Goal: Task Accomplishment & Management: Use online tool/utility

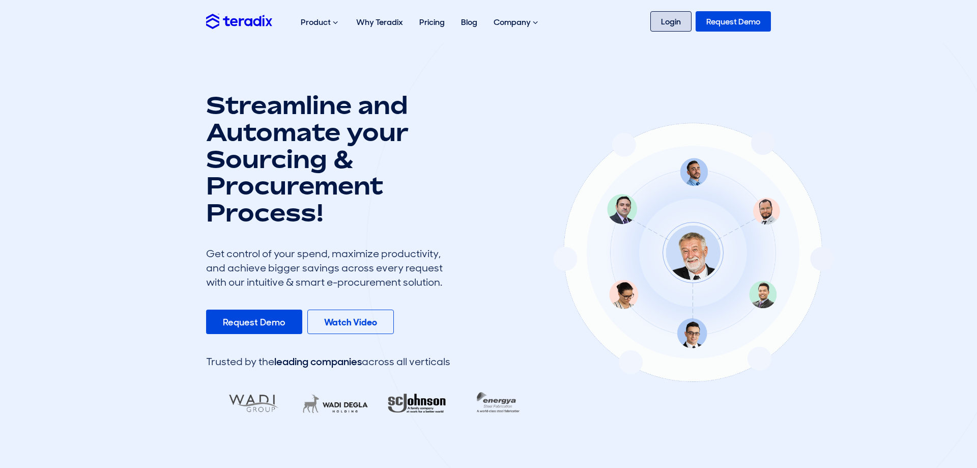
click at [679, 19] on link "Login" at bounding box center [670, 21] width 41 height 20
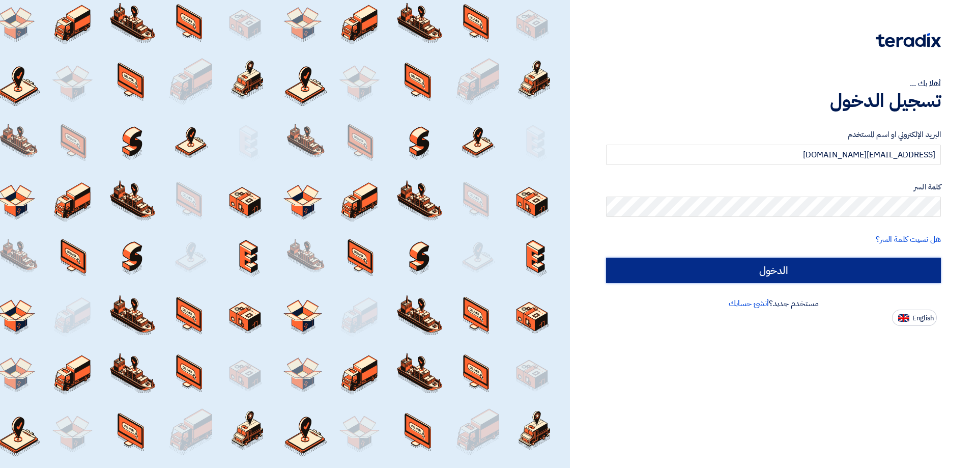
click at [721, 262] on input "الدخول" at bounding box center [773, 269] width 335 height 25
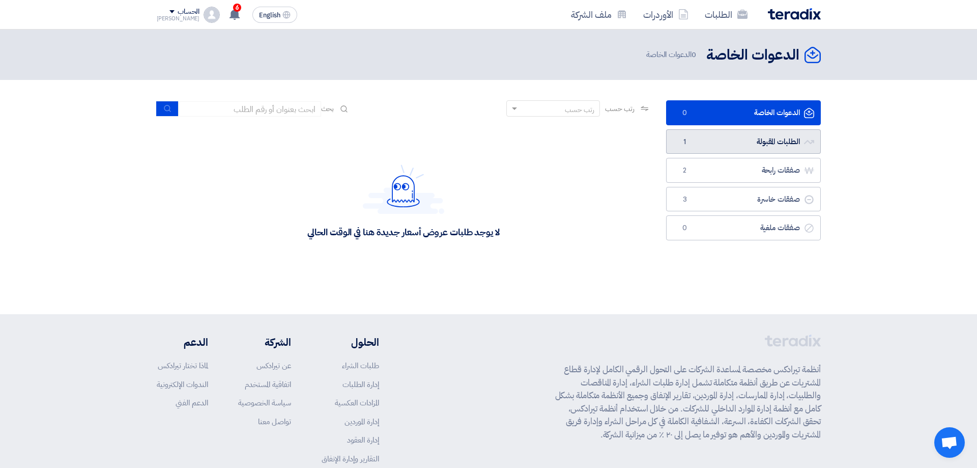
click at [754, 136] on link "الطلبات المقبولة الطلبات المقبولة 1" at bounding box center [743, 141] width 155 height 25
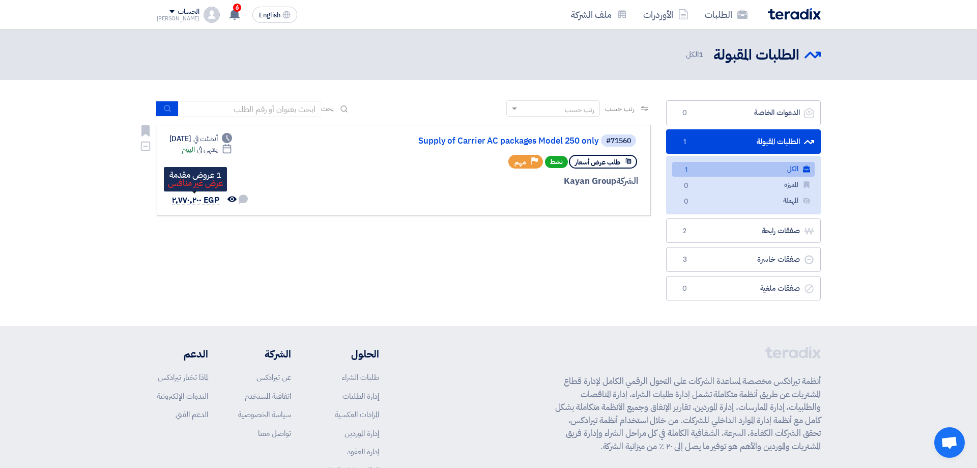
click at [193, 197] on span "EGP ٢٬٧٧٠٬٢٠٠" at bounding box center [196, 200] width 48 height 12
click at [467, 140] on link "Supply of Carrier AC packages Model 250 only" at bounding box center [497, 140] width 204 height 9
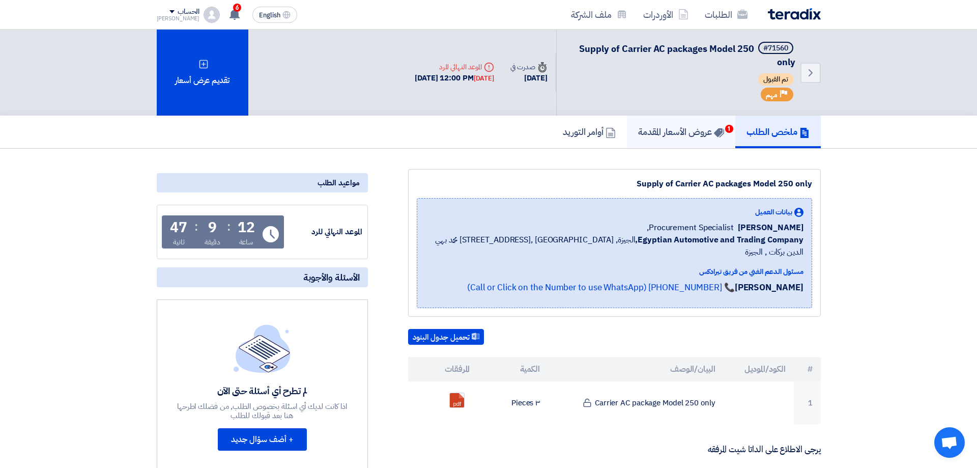
click at [691, 127] on h5 "عروض الأسعار المقدمة 1" at bounding box center [681, 132] width 86 height 12
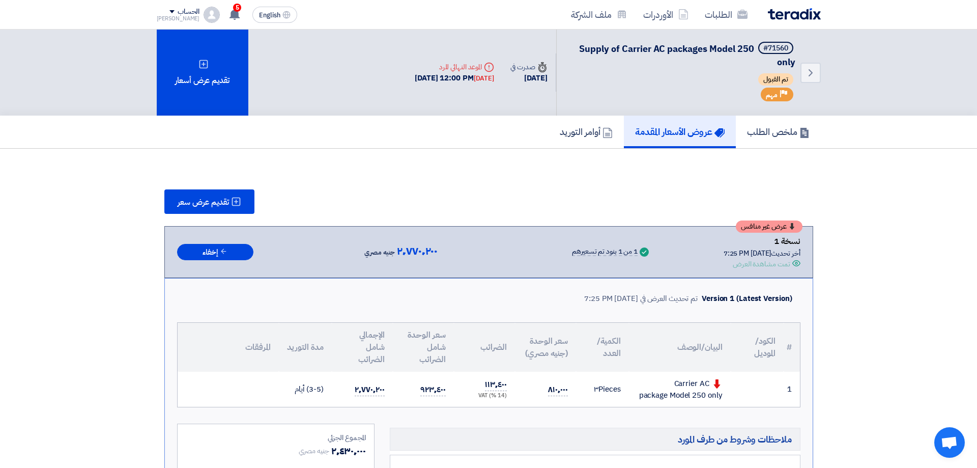
scroll to position [64, 0]
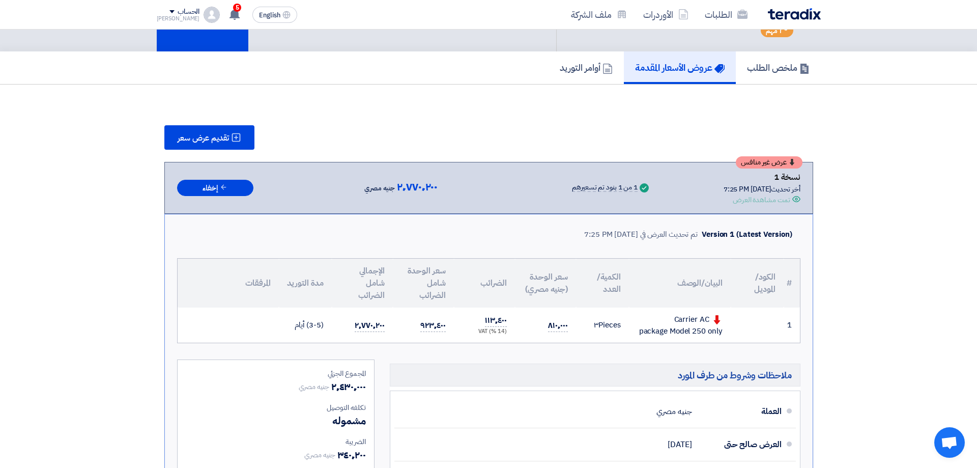
click at [548, 328] on td "٨١٠٬٠٠٠" at bounding box center [545, 324] width 61 height 35
click at [550, 328] on span "٨١٠٬٠٠٠" at bounding box center [557, 325] width 19 height 13
click at [559, 326] on span "٨١٠٬٠٠٠" at bounding box center [557, 325] width 19 height 13
click at [508, 329] on td "١١٣٬٤٠٠ (14 %) VAT" at bounding box center [484, 324] width 61 height 35
click at [547, 323] on td "٨١٠٬٠٠٠" at bounding box center [545, 324] width 61 height 35
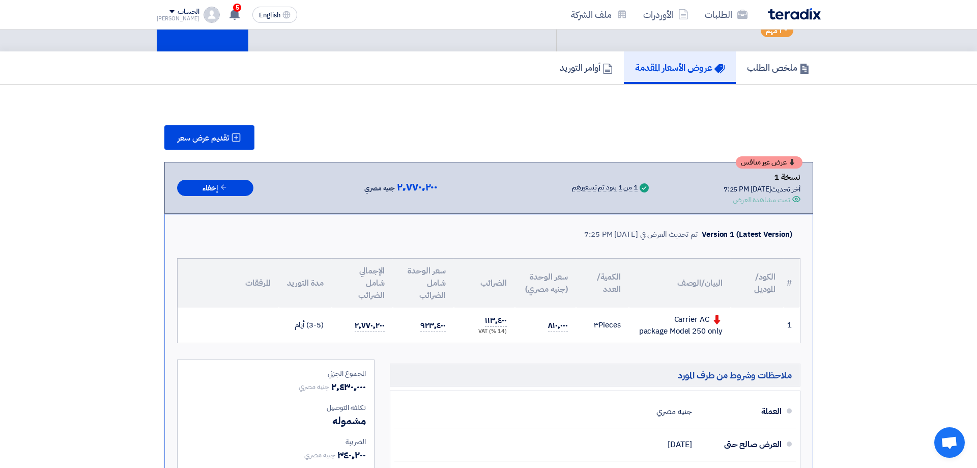
click at [547, 324] on td "٨١٠٬٠٠٠" at bounding box center [545, 324] width 61 height 35
click at [524, 318] on td "٨١٠٬٠٠٠" at bounding box center [545, 324] width 61 height 35
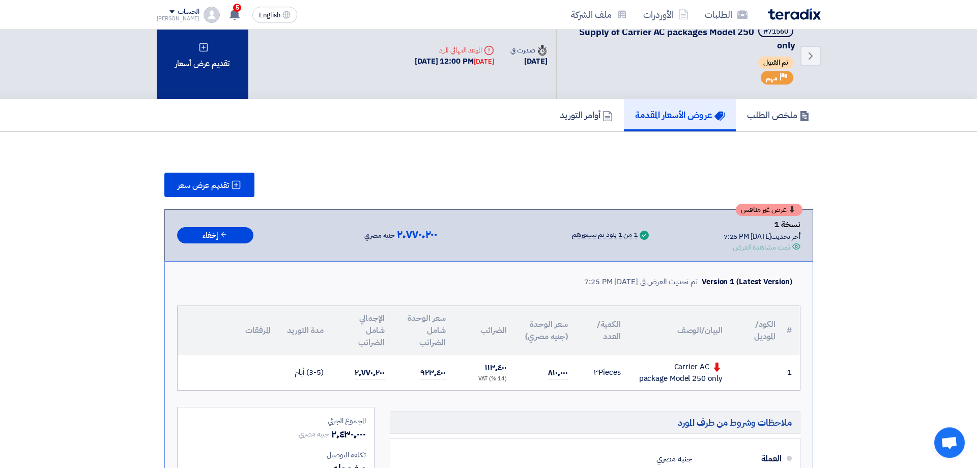
scroll to position [0, 0]
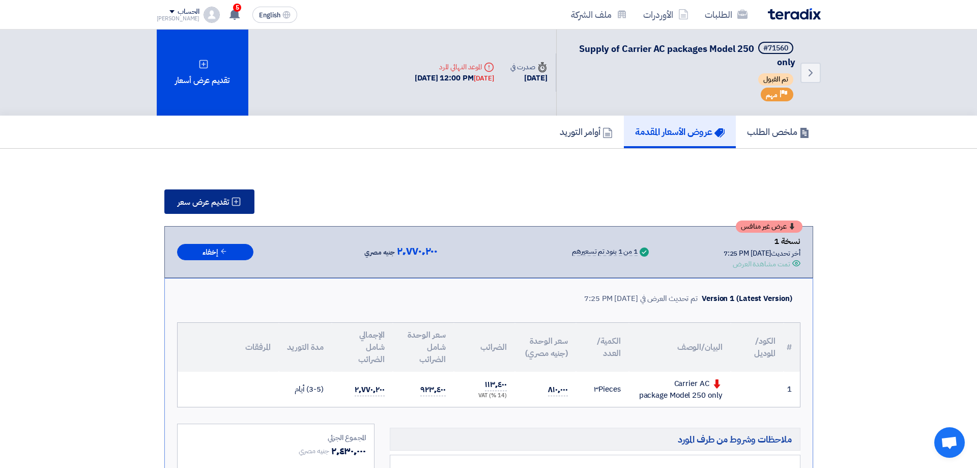
click at [213, 200] on span "تقديم عرض سعر" at bounding box center [203, 202] width 51 height 8
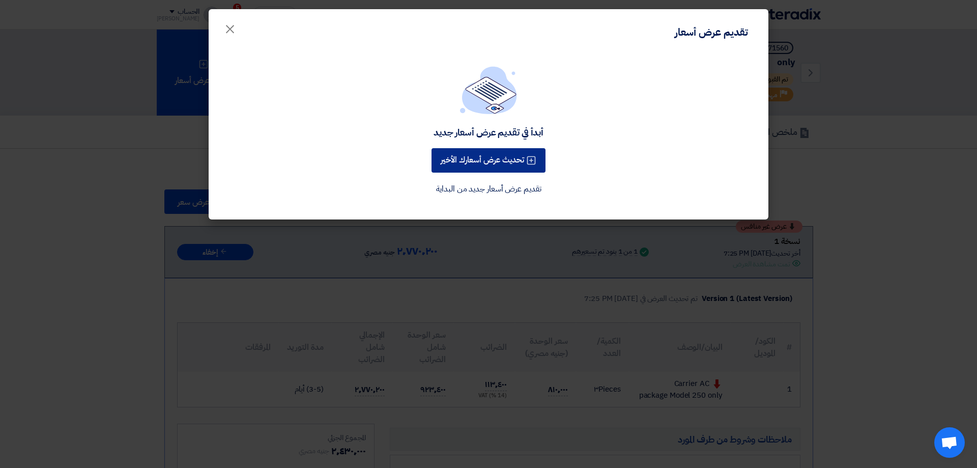
click at [490, 161] on button "تحديث عرض أسعارك الأخير" at bounding box center [488, 160] width 114 height 24
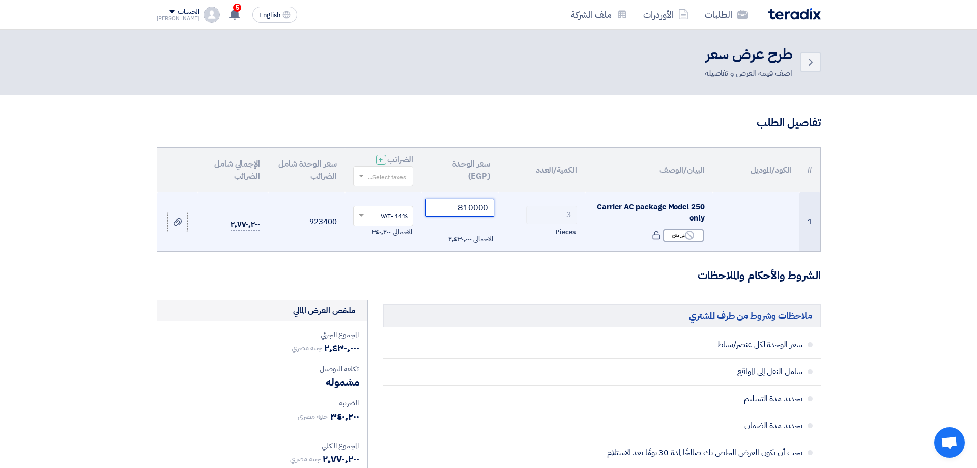
click at [454, 207] on input "810000" at bounding box center [459, 207] width 69 height 18
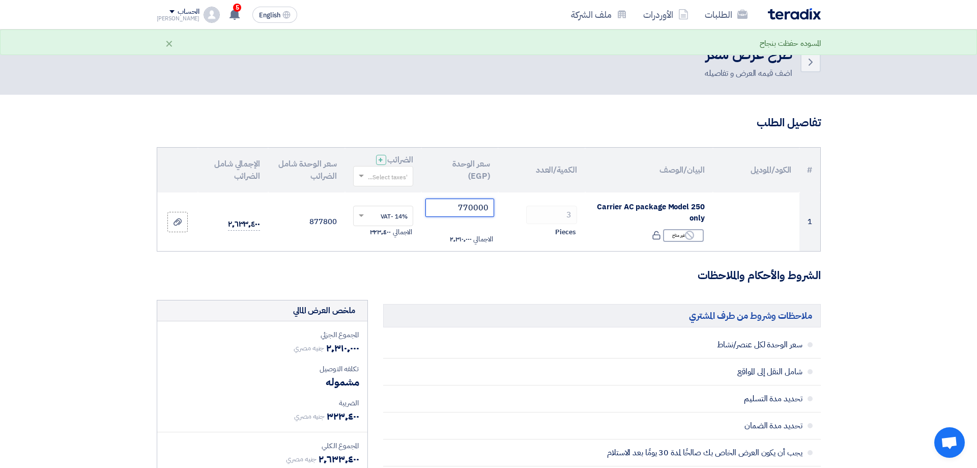
type input "770000"
click at [482, 274] on h3 "الشروط والأحكام والملاحظات" at bounding box center [489, 276] width 664 height 16
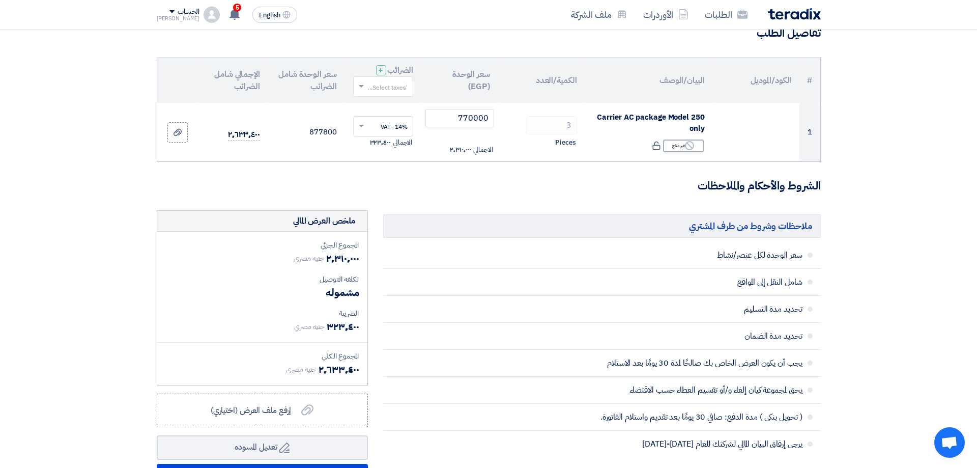
scroll to position [128, 0]
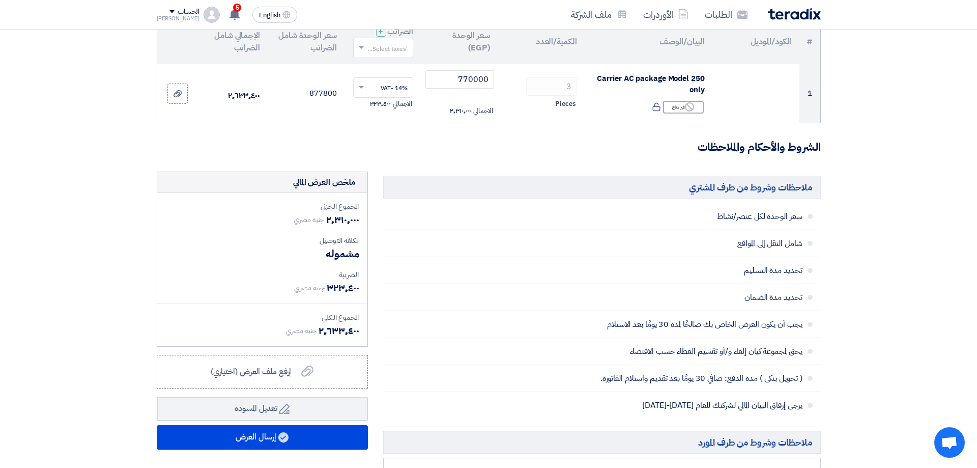
click at [529, 163] on form "تفاصيل الطلب # الكود/الموديل البيان/الوصف الكمية/العدد سعر الوحدة (EGP) الضرائب…" at bounding box center [489, 364] width 664 height 754
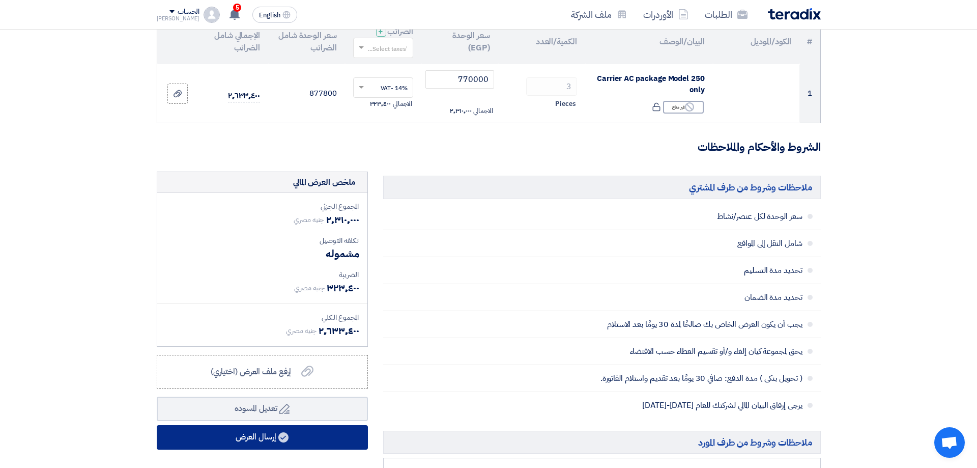
click at [270, 433] on button "إرسال العرض" at bounding box center [262, 437] width 211 height 24
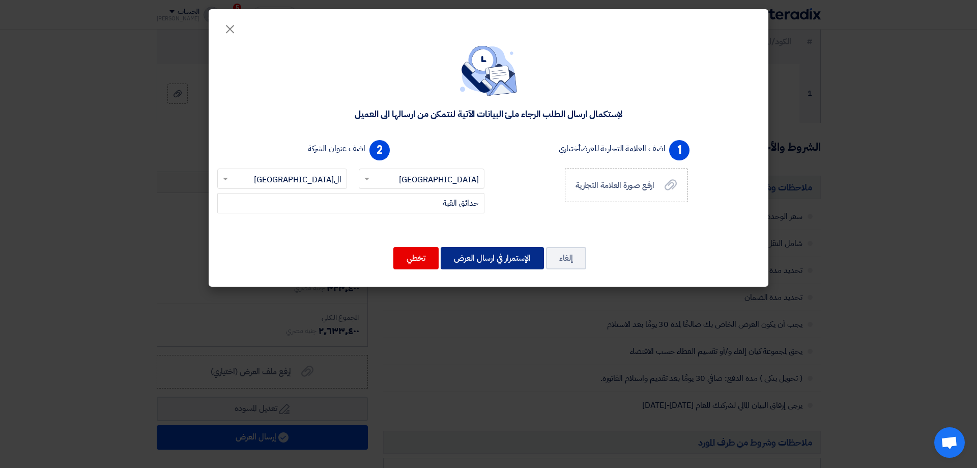
click at [505, 253] on button "الإستمرار في ارسال العرض" at bounding box center [492, 258] width 103 height 22
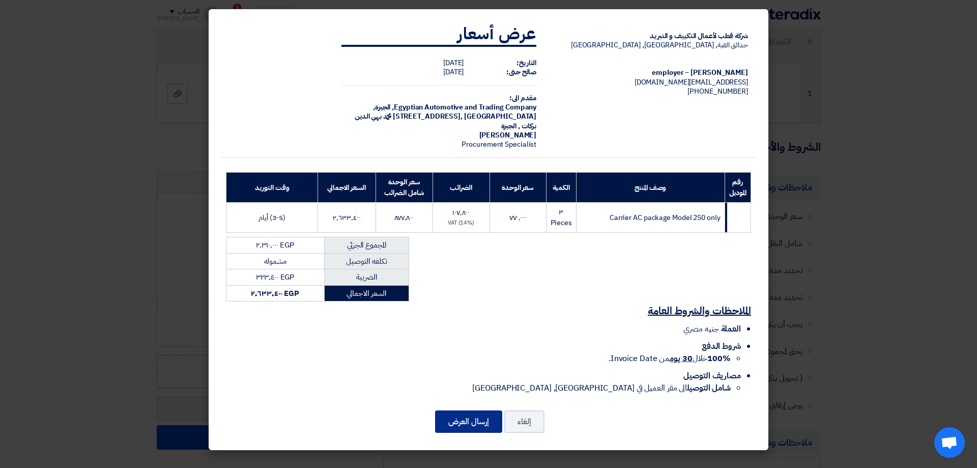
click at [465, 410] on button "إرسال العرض" at bounding box center [468, 421] width 67 height 22
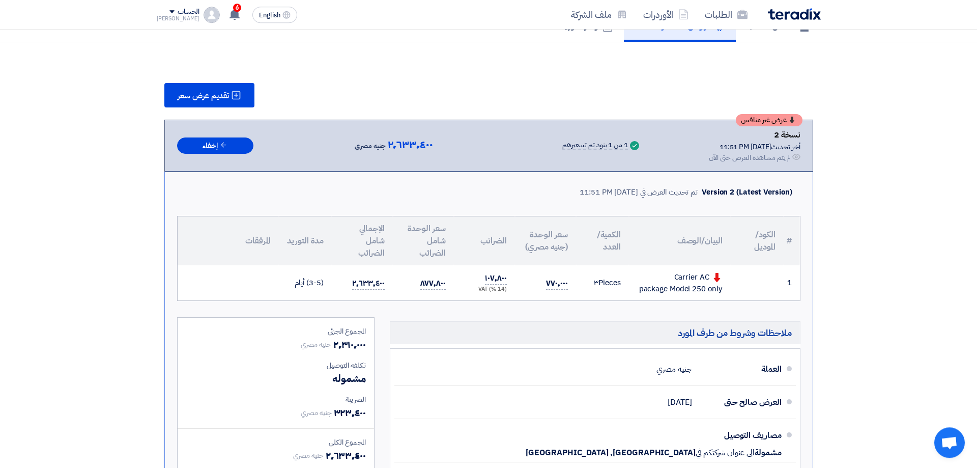
scroll to position [128, 0]
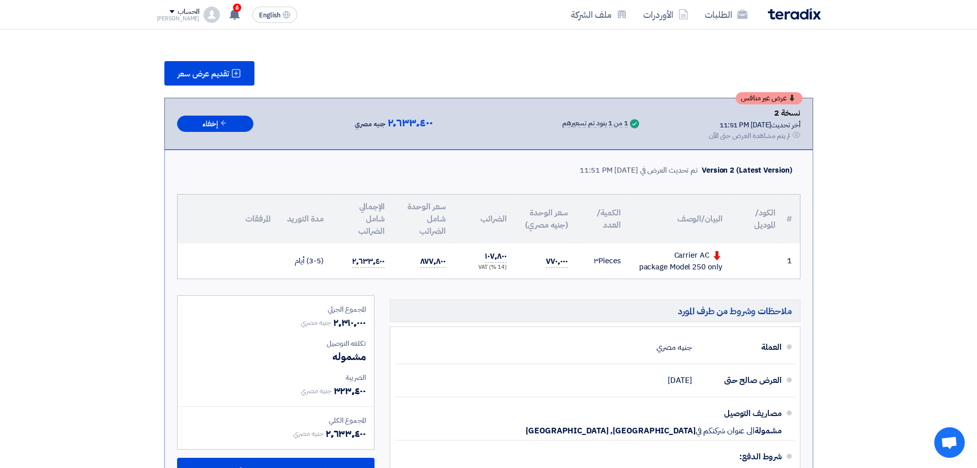
click at [881, 234] on section "تقديم عرض سعر عرض غير منافس نسخة 2 أخر تحديث 28 Sep 2025, 11:51 PM Offer is See…" at bounding box center [488, 319] width 977 height 598
drag, startPoint x: 558, startPoint y: 259, endPoint x: 548, endPoint y: 258, distance: 9.3
click at [548, 258] on span "٧٧٠٬٠٠٠" at bounding box center [556, 261] width 21 height 13
click at [534, 259] on td "٧٧٠٬٠٠٠" at bounding box center [545, 260] width 61 height 35
drag, startPoint x: 546, startPoint y: 259, endPoint x: 548, endPoint y: 264, distance: 5.3
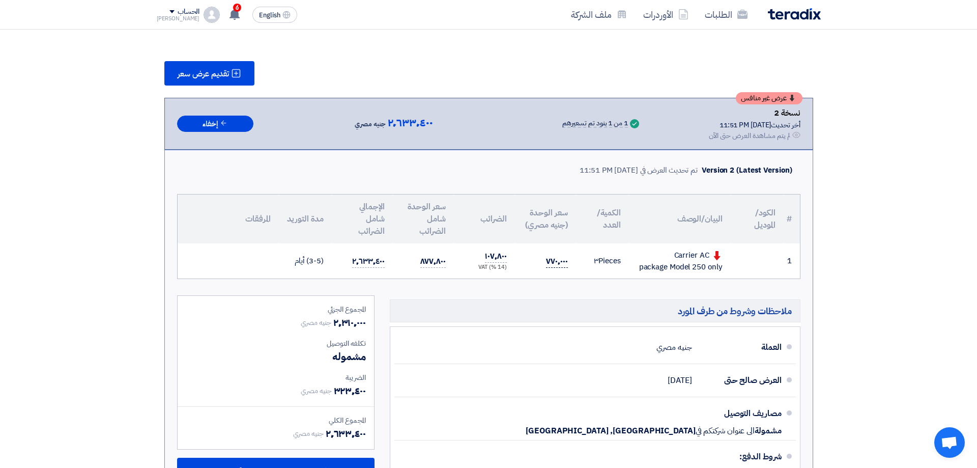
click at [548, 264] on td "٧٧٠٬٠٠٠" at bounding box center [545, 260] width 61 height 35
click at [554, 263] on span "٧٧٠٬٠٠٠" at bounding box center [556, 261] width 21 height 13
drag, startPoint x: 558, startPoint y: 262, endPoint x: 548, endPoint y: 264, distance: 10.4
click at [548, 264] on span "٧٧٠٬٠٠٠" at bounding box center [556, 261] width 21 height 13
click at [534, 262] on td "٧٧٠٬٠٠٠" at bounding box center [545, 260] width 61 height 35
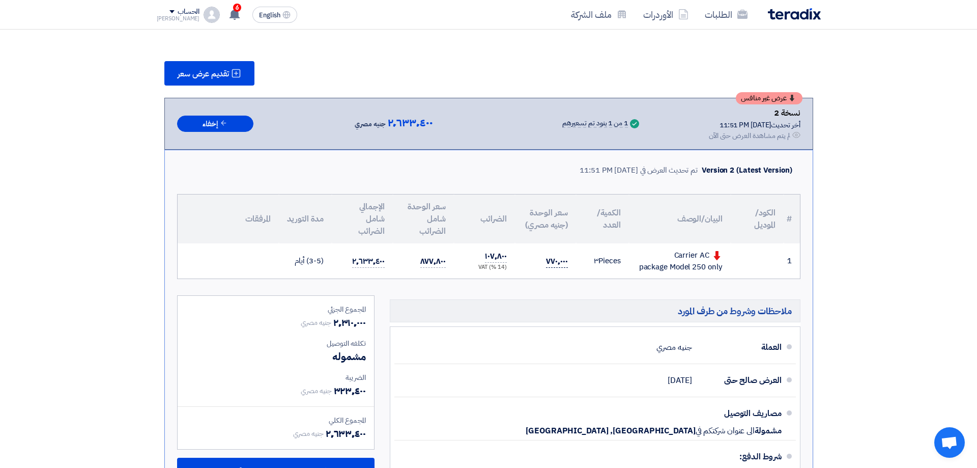
drag, startPoint x: 557, startPoint y: 260, endPoint x: 547, endPoint y: 261, distance: 9.7
click at [547, 261] on span "٧٧٠٬٠٠٠" at bounding box center [556, 261] width 21 height 13
click at [554, 260] on span "٧٧٠٬٠٠٠" at bounding box center [556, 261] width 21 height 13
drag, startPoint x: 558, startPoint y: 260, endPoint x: 547, endPoint y: 262, distance: 10.8
click at [547, 262] on span "٧٧٠٬٠٠٠" at bounding box center [556, 261] width 21 height 13
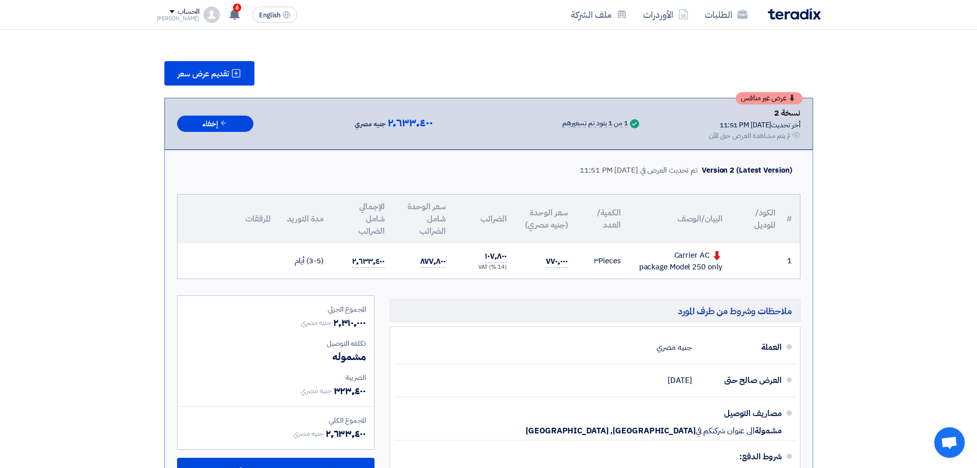
click at [538, 261] on td "٧٧٠٬٠٠٠" at bounding box center [545, 260] width 61 height 35
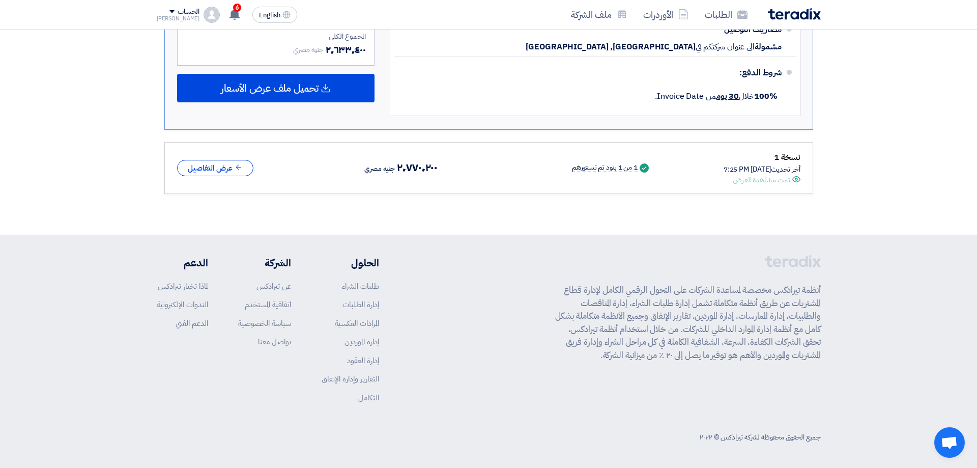
scroll to position [0, 0]
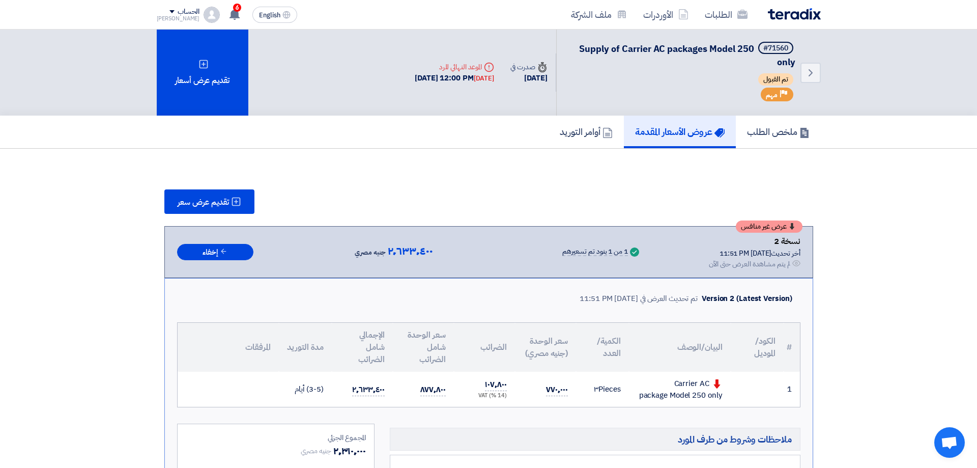
click at [449, 208] on div "تقديم عرض سعر" at bounding box center [488, 201] width 649 height 24
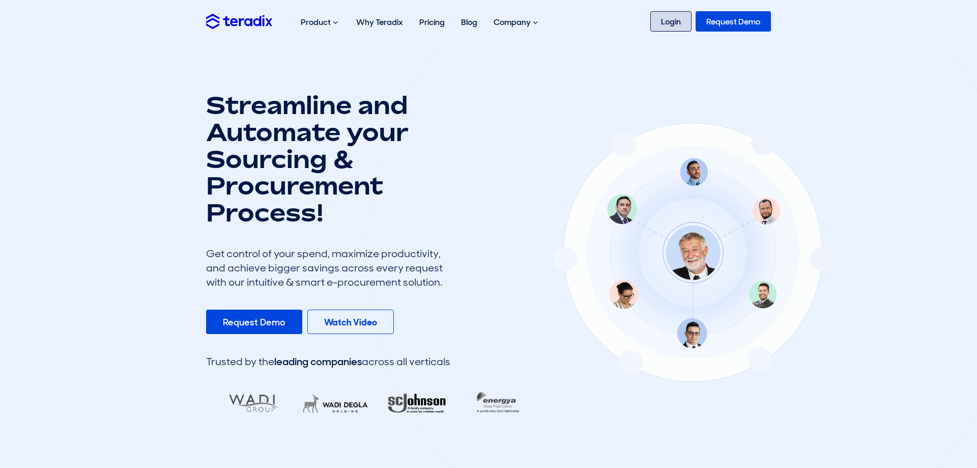
click at [678, 24] on link "Login" at bounding box center [670, 21] width 41 height 20
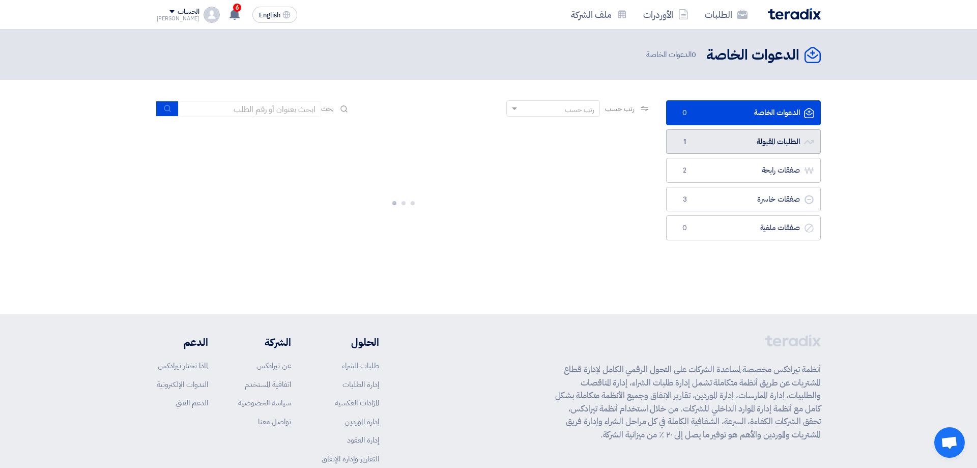
click at [763, 142] on link "الطلبات المقبولة الطلبات المقبولة 1" at bounding box center [743, 141] width 155 height 25
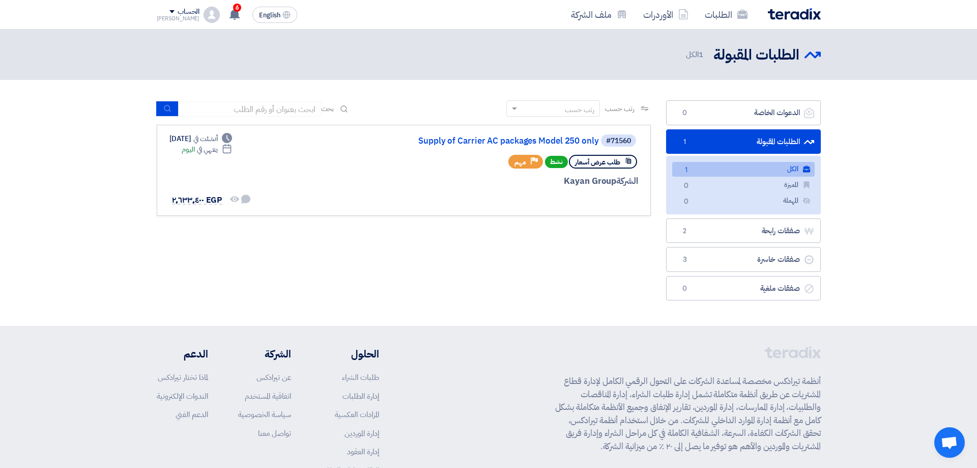
click at [713, 168] on link "الكل الكل 1" at bounding box center [743, 169] width 142 height 15
click at [574, 186] on div "الشركة Kayan Group" at bounding box center [515, 181] width 245 height 13
drag, startPoint x: 241, startPoint y: 189, endPoint x: 254, endPoint y: 187, distance: 12.9
click at [248, 188] on div "Deadline أنشئت في [DATE] Deadline ينتهي في [DATE] لم تتم أي محادثة بينك وبين ال…" at bounding box center [210, 170] width 82 height 74
click at [495, 134] on div "#71560 Supply of Carrier AC packages Model 250 only" at bounding box center [515, 140] width 245 height 14
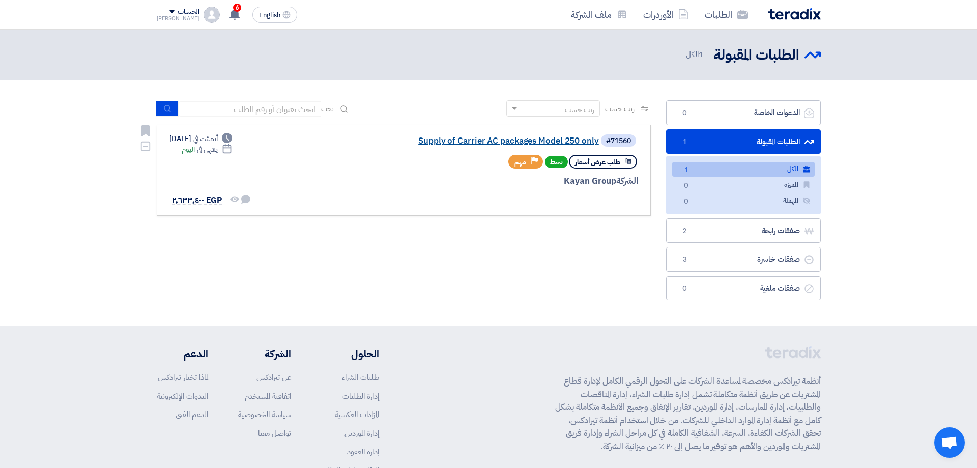
click at [492, 138] on link "Supply of Carrier AC packages Model 250 only" at bounding box center [497, 140] width 204 height 9
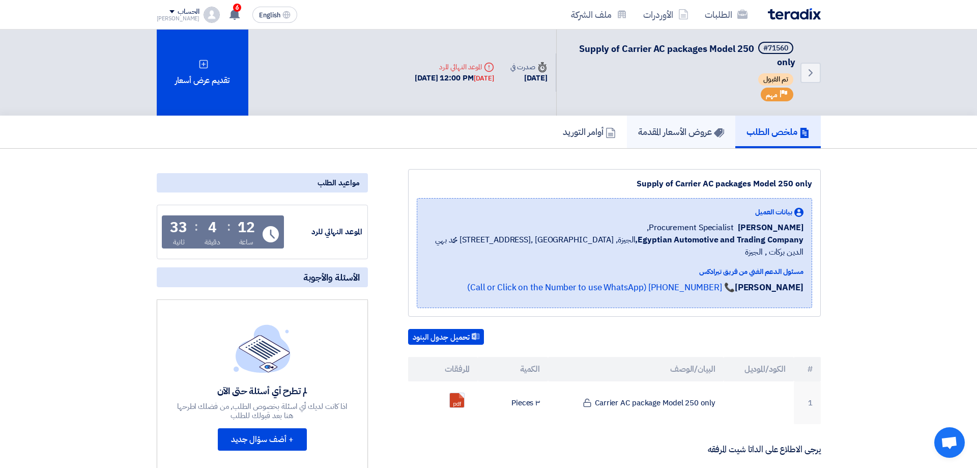
click at [678, 137] on h5 "عروض الأسعار المقدمة" at bounding box center [681, 132] width 86 height 12
